Goal: Task Accomplishment & Management: Use online tool/utility

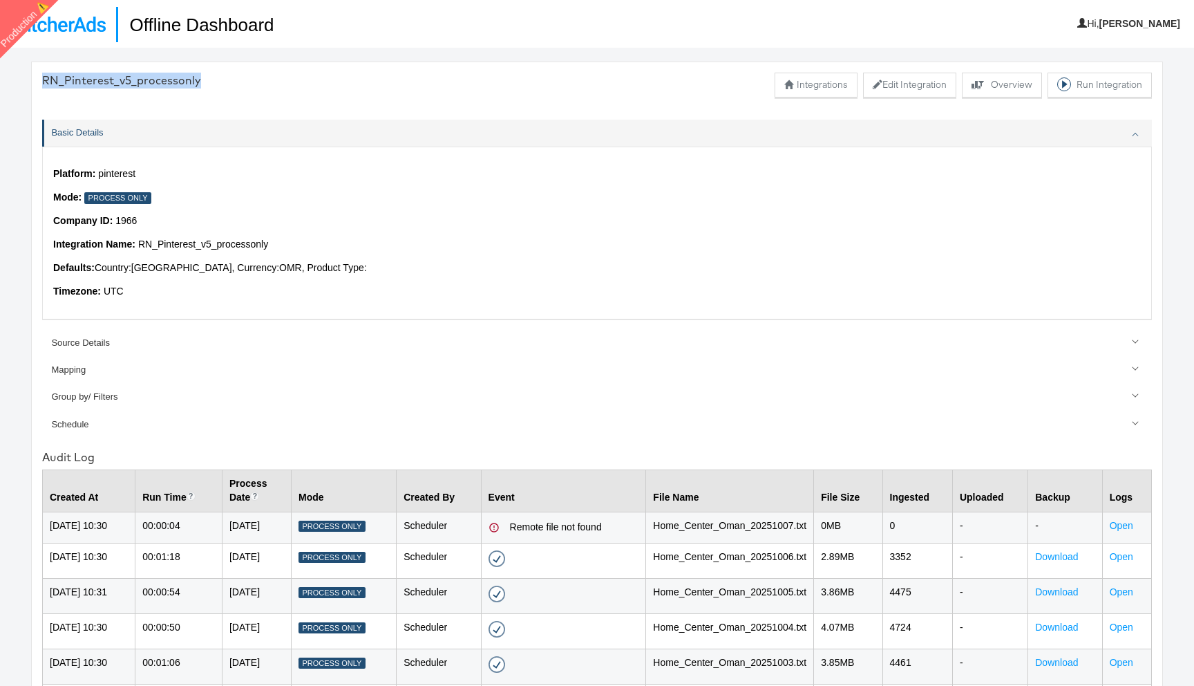
drag, startPoint x: 207, startPoint y: 79, endPoint x: 29, endPoint y: 77, distance: 177.7
click at [29, 77] on div "RN_Pinterest_v5_processonly Integrations Edit Integration Explore activity for …" at bounding box center [597, 391] width 1194 height 686
click at [54, 24] on img at bounding box center [57, 24] width 95 height 15
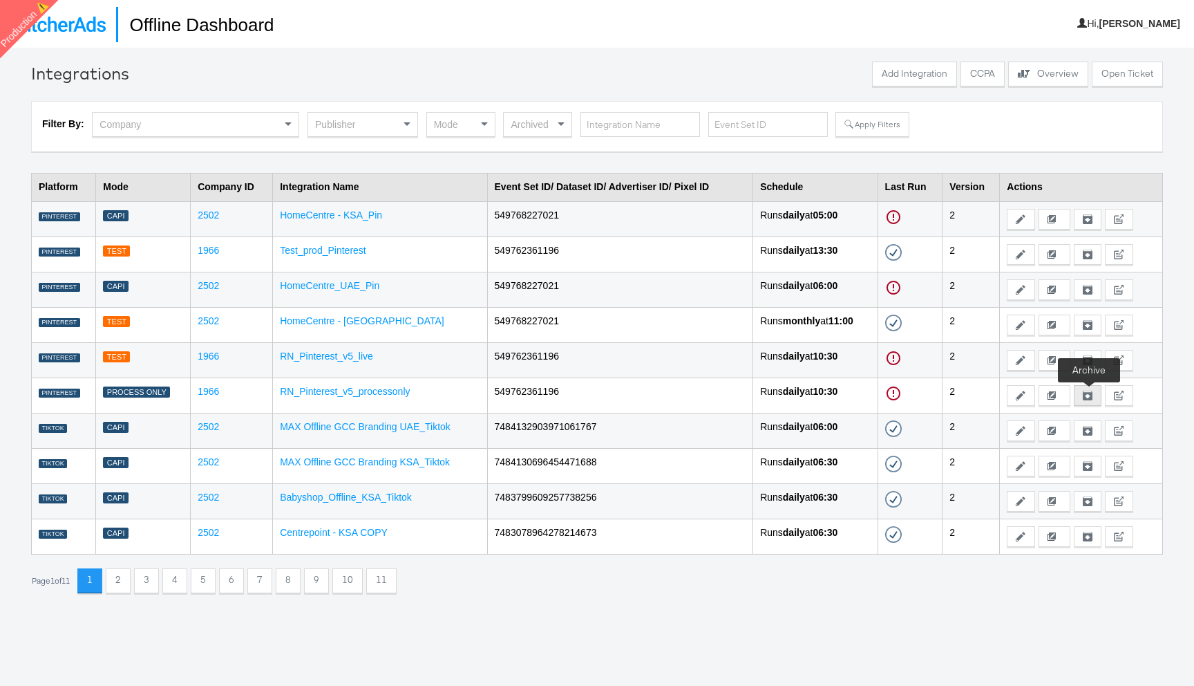
click at [1089, 393] on icon at bounding box center [1088, 396] width 10 height 10
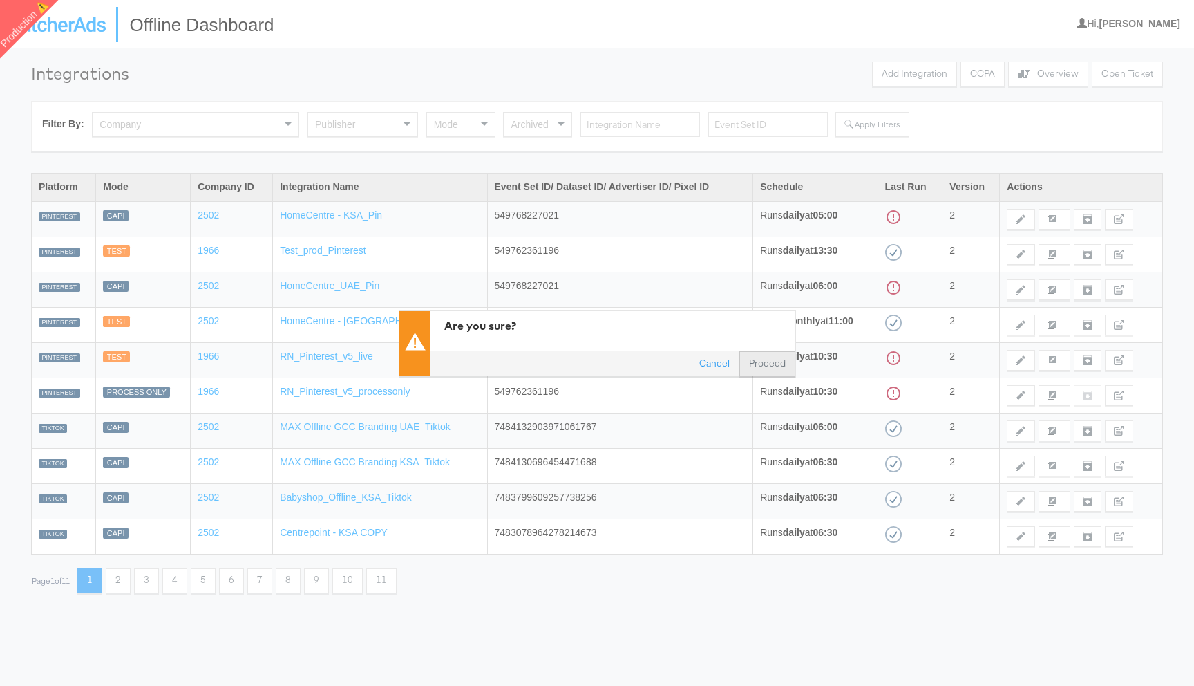
click at [771, 358] on button "Proceed" at bounding box center [768, 362] width 56 height 25
